Goal: Task Accomplishment & Management: Use online tool/utility

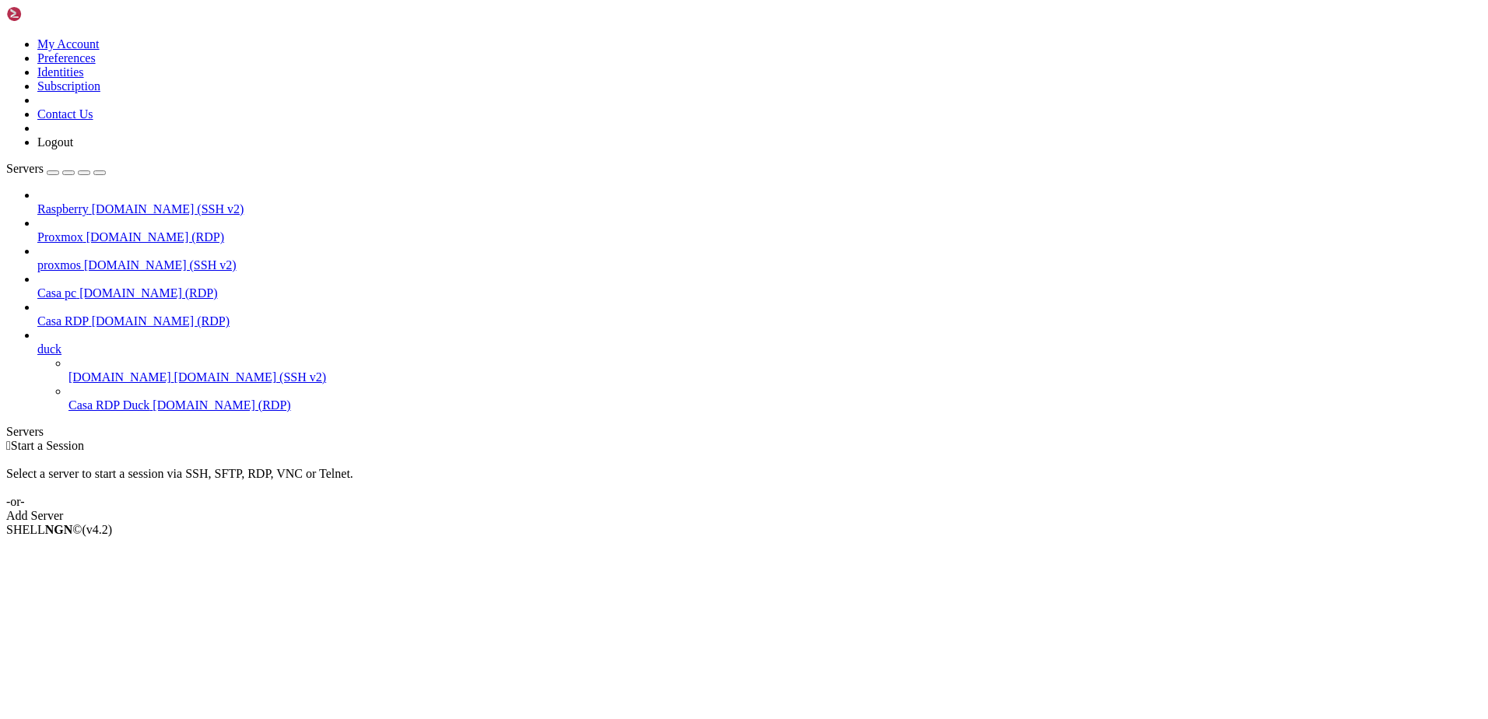
click at [72, 314] on span "Casa RDP" at bounding box center [62, 320] width 51 height 13
click at [47, 314] on link "Casa RDP [DOMAIN_NAME] (RDP)" at bounding box center [759, 321] width 1444 height 14
click at [47, 314] on span "Casa RDP" at bounding box center [62, 320] width 51 height 13
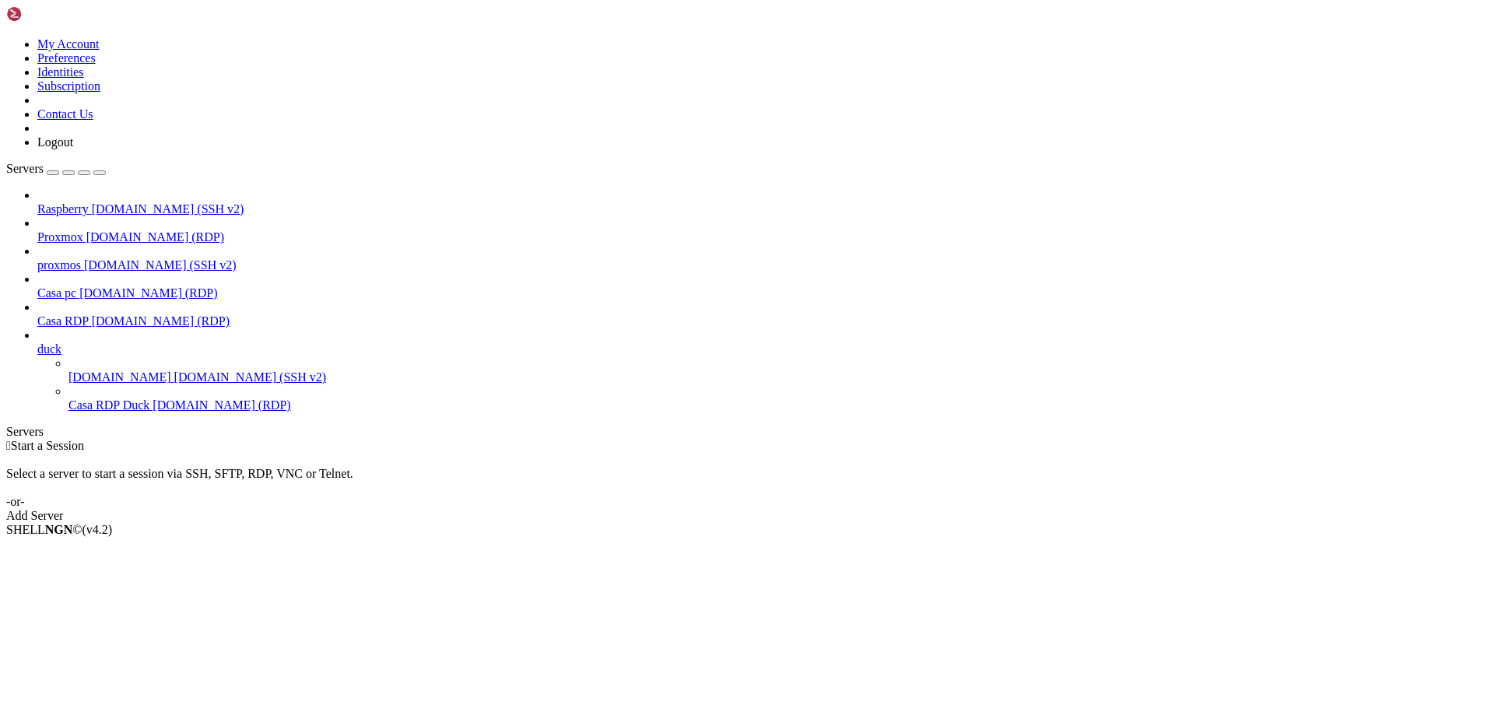
click at [81, 314] on span "Casa RDP" at bounding box center [62, 320] width 51 height 13
